Goal: Download file/media

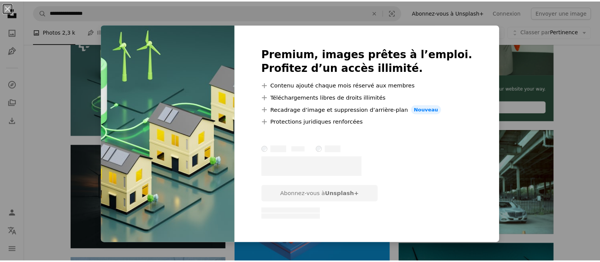
scroll to position [272, 0]
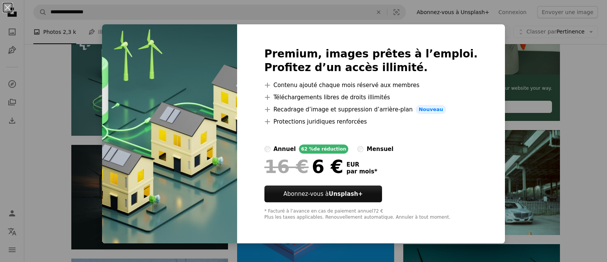
click at [513, 64] on div "An X shape Premium, images prêtes à l’emploi. Profitez d’un accès illimité. A p…" at bounding box center [303, 131] width 607 height 262
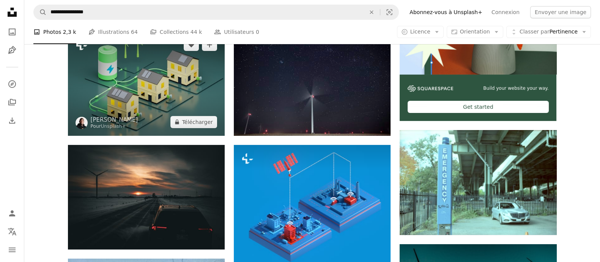
click at [152, 103] on img at bounding box center [146, 83] width 157 height 104
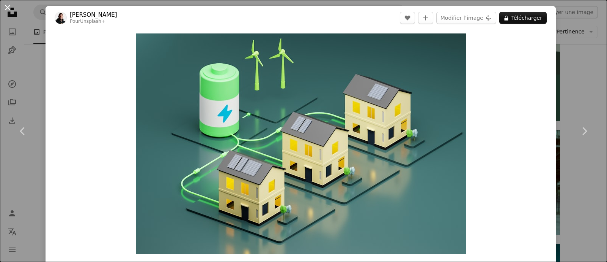
click at [3, 6] on button "An X shape" at bounding box center [7, 7] width 9 height 9
